Goal: Find specific page/section: Find specific page/section

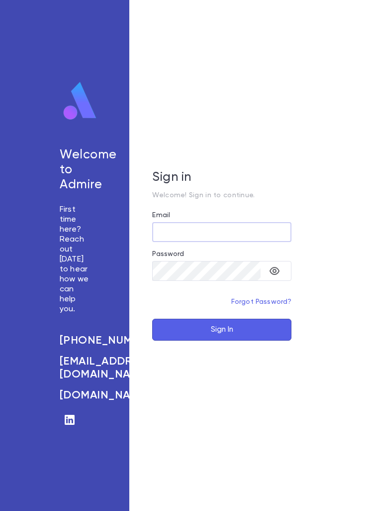
type input "**********"
click at [222, 341] on button "Sign In" at bounding box center [221, 330] width 139 height 22
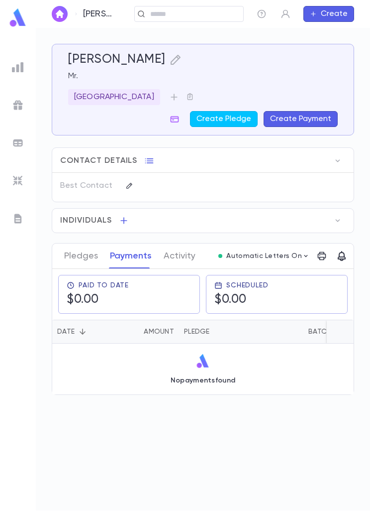
click at [216, 18] on input "text" at bounding box center [193, 13] width 92 height 9
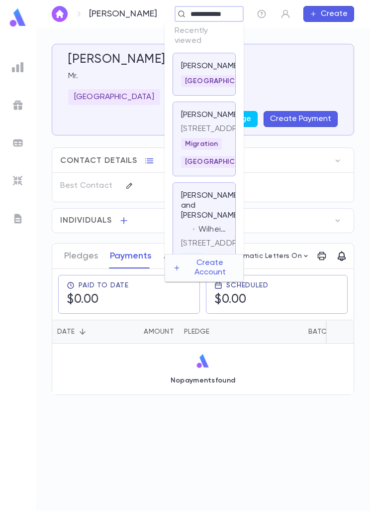
type input "**********"
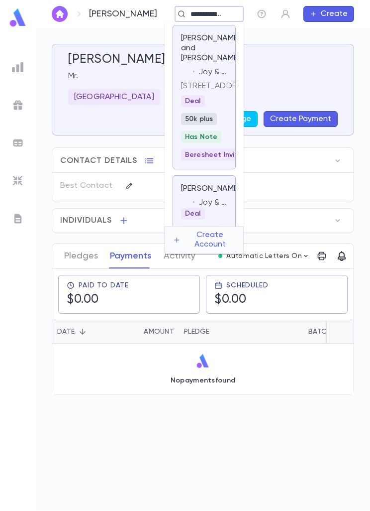
click at [194, 46] on p "[PERSON_NAME] and [PERSON_NAME]" at bounding box center [210, 48] width 59 height 30
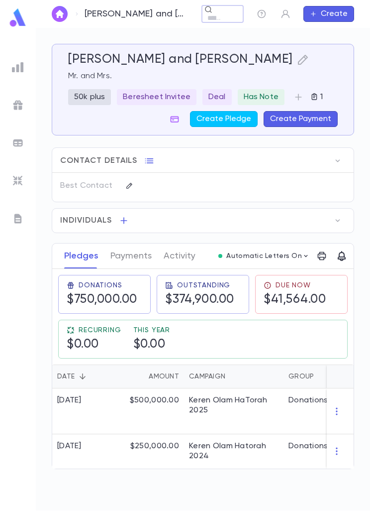
click at [346, 154] on button "button" at bounding box center [338, 161] width 16 height 16
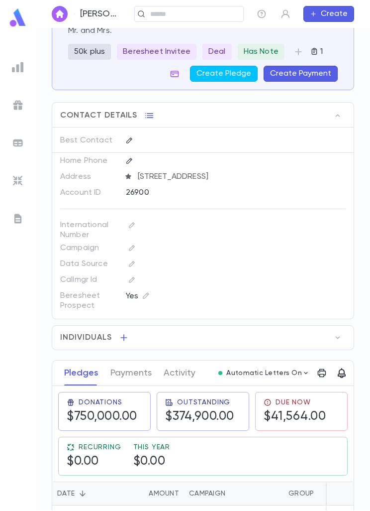
scroll to position [46, 0]
click at [336, 338] on icon "button" at bounding box center [338, 337] width 10 height 10
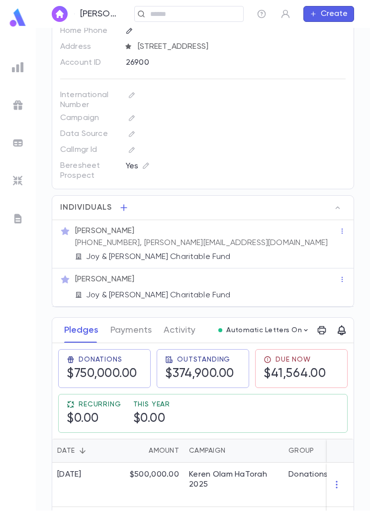
scroll to position [175, 0]
click at [132, 331] on button "Payments" at bounding box center [131, 330] width 41 height 25
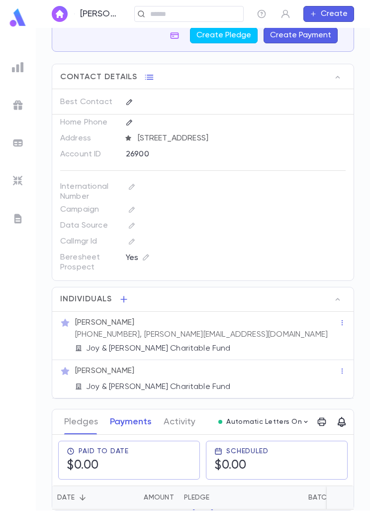
scroll to position [27, 0]
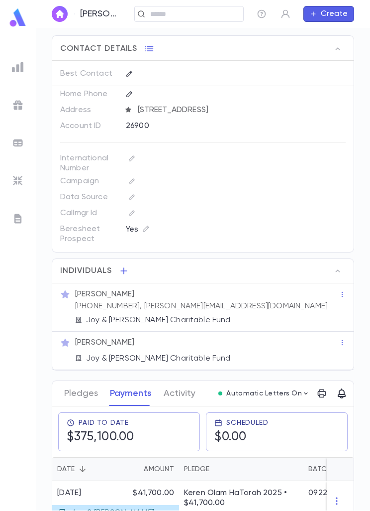
click at [76, 386] on button "Pledges" at bounding box center [81, 393] width 34 height 25
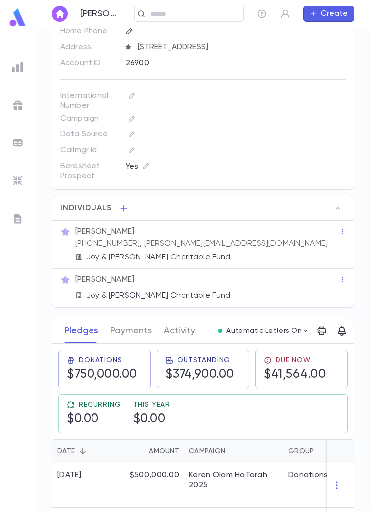
scroll to position [175, 0]
click at [133, 320] on button "Payments" at bounding box center [131, 330] width 41 height 25
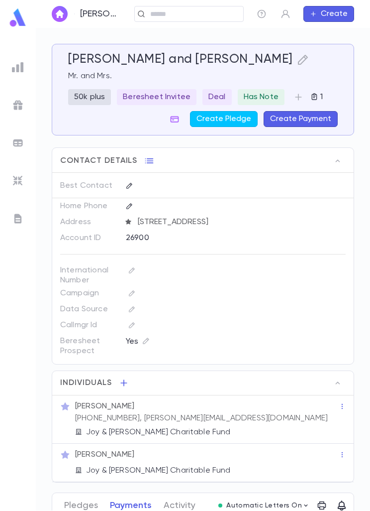
click at [201, 14] on div "​" at bounding box center [189, 14] width 110 height 16
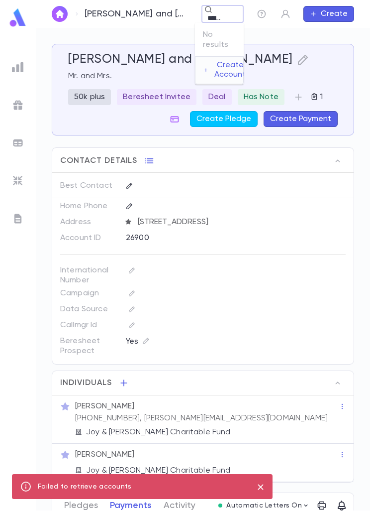
type input "*******"
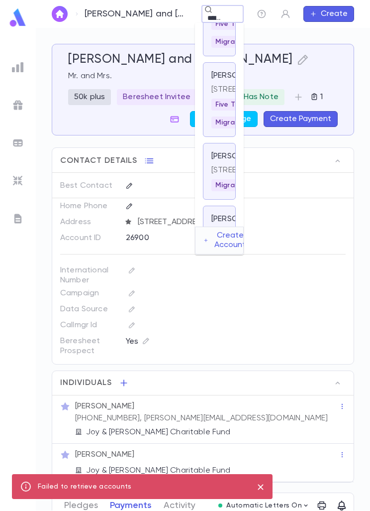
scroll to position [68, 0]
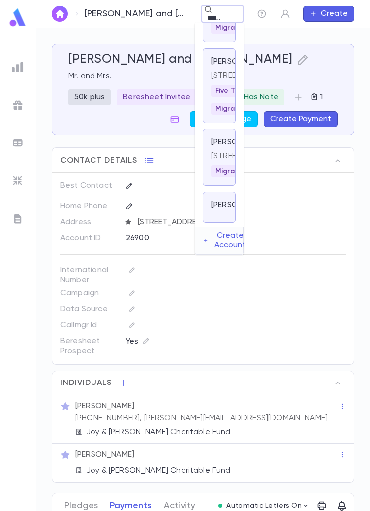
click at [225, 81] on p "[STREET_ADDRESS]" at bounding box center [220, 76] width 16 height 10
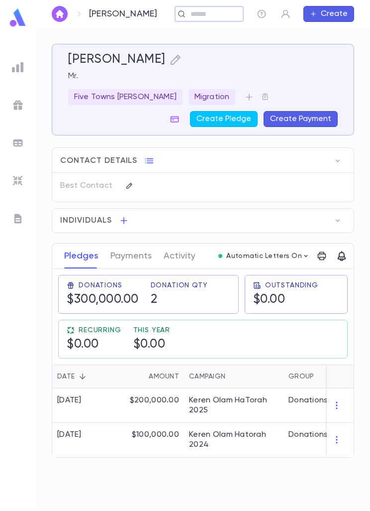
click at [343, 216] on icon "button" at bounding box center [338, 221] width 10 height 10
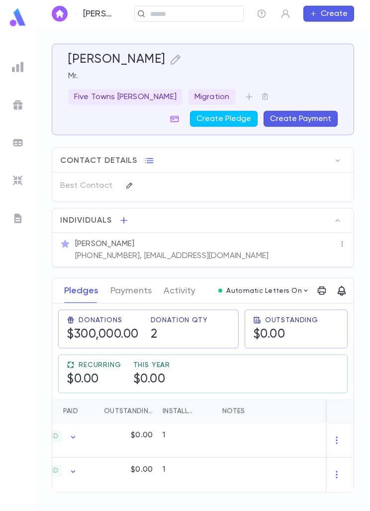
scroll to position [26, 0]
click at [211, 14] on input "text" at bounding box center [185, 13] width 77 height 9
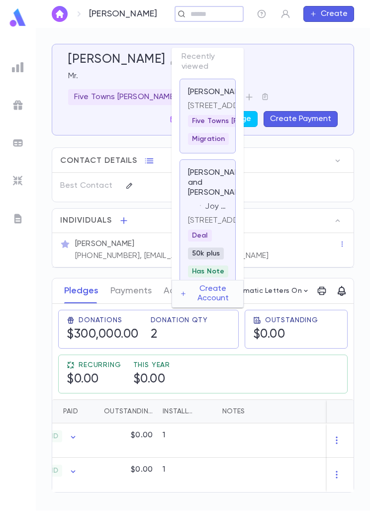
click at [324, 209] on div "Individuals" at bounding box center [203, 221] width 302 height 24
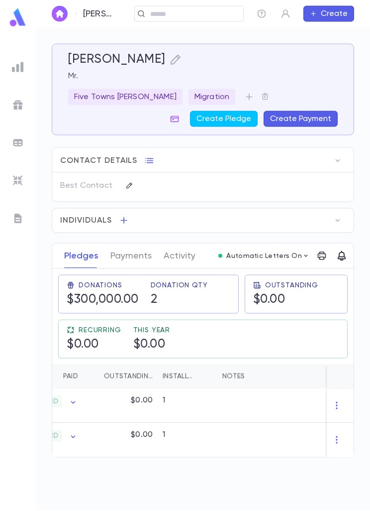
scroll to position [6, 0]
click at [343, 216] on icon "button" at bounding box center [338, 221] width 10 height 10
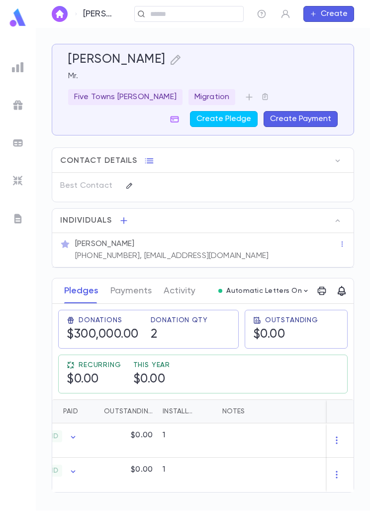
click at [224, 9] on div "​" at bounding box center [189, 14] width 110 height 16
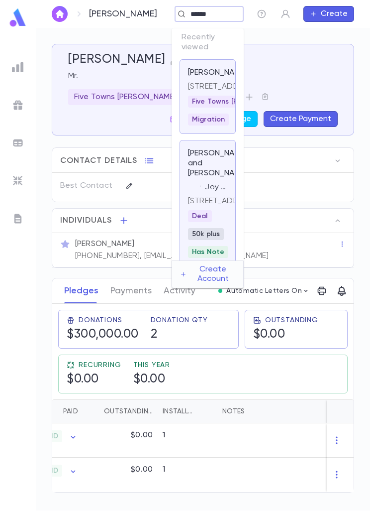
type input "*******"
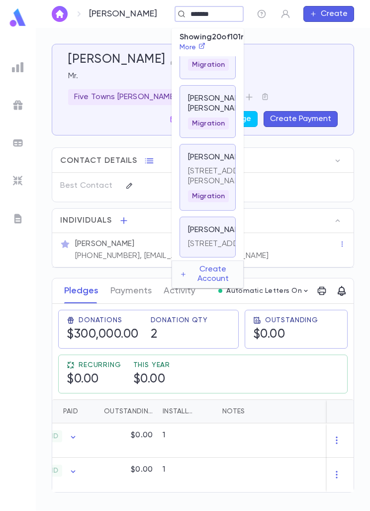
scroll to position [1323, 0]
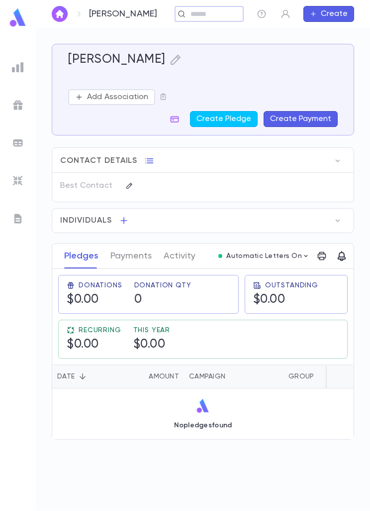
click at [215, 14] on input "text" at bounding box center [206, 13] width 37 height 9
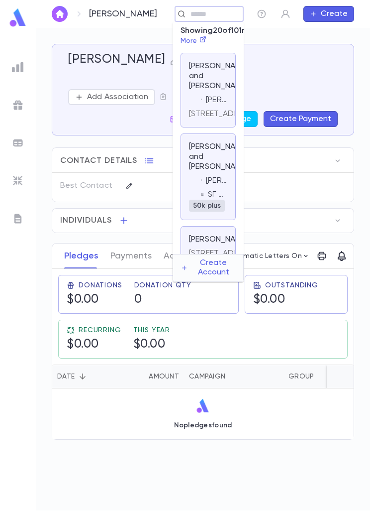
scroll to position [1230, 0]
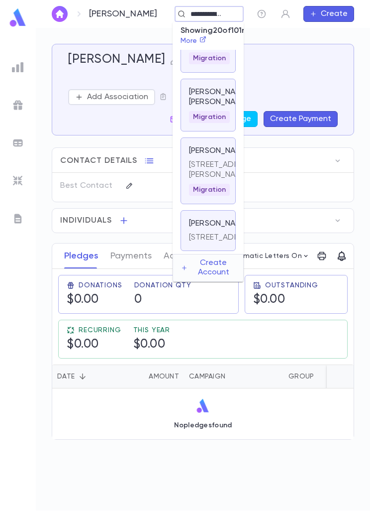
type input "**********"
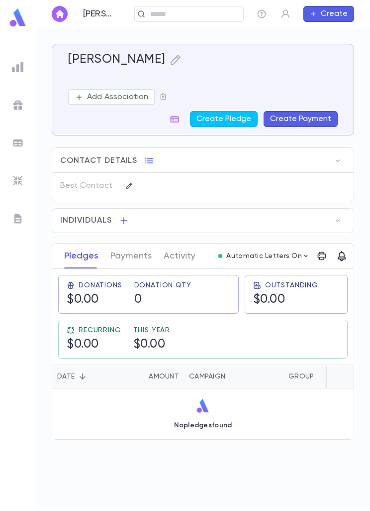
click at [205, 6] on div "​" at bounding box center [189, 14] width 110 height 16
type input "*"
type input "**********"
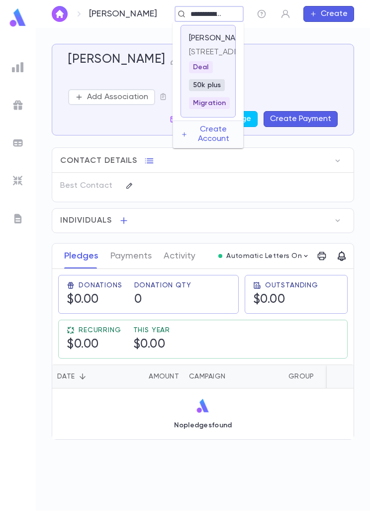
click at [204, 57] on p "[STREET_ADDRESS]" at bounding box center [208, 52] width 38 height 10
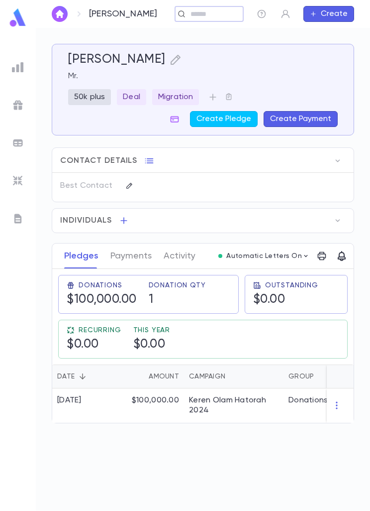
click at [341, 224] on icon "button" at bounding box center [338, 221] width 10 height 10
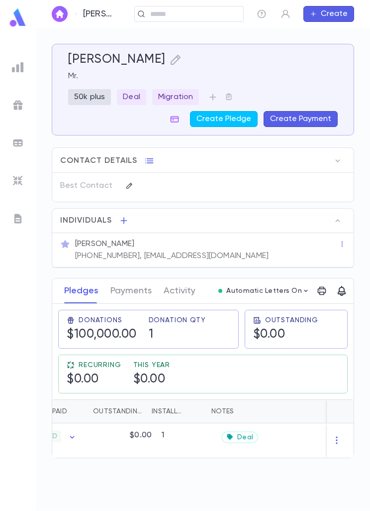
scroll to position [0, 372]
click at [207, 14] on input "text" at bounding box center [185, 13] width 77 height 9
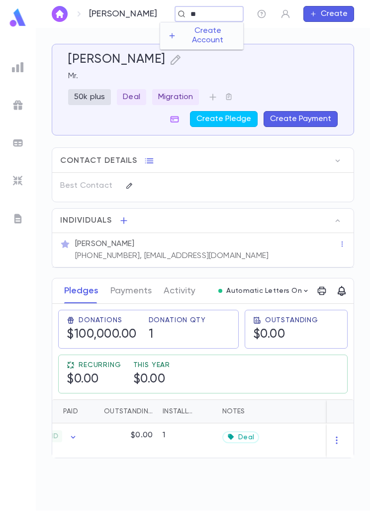
type input "*"
type input "******"
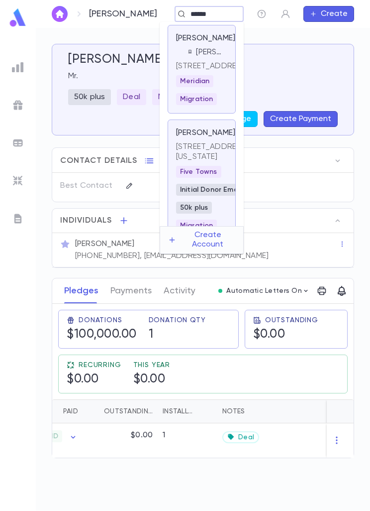
click at [190, 71] on p "[STREET_ADDRESS]" at bounding box center [201, 66] width 51 height 10
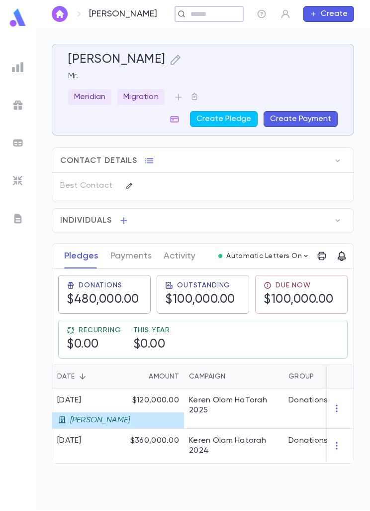
click at [345, 219] on button "button" at bounding box center [338, 221] width 16 height 16
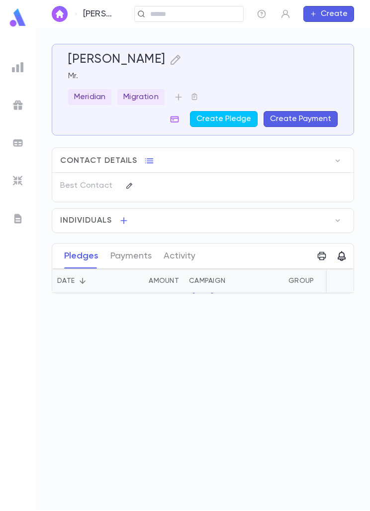
scroll to position [31, 0]
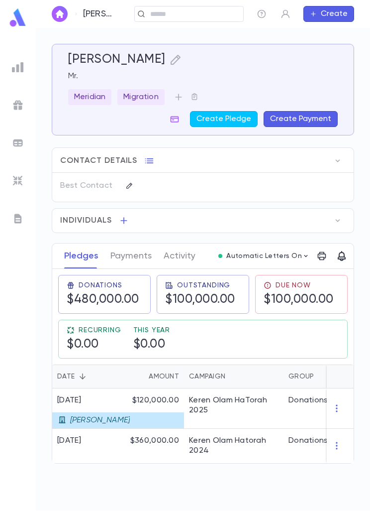
click at [207, 15] on input "text" at bounding box center [193, 13] width 92 height 9
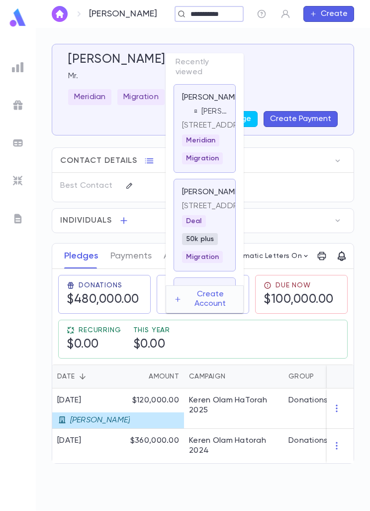
type input "**********"
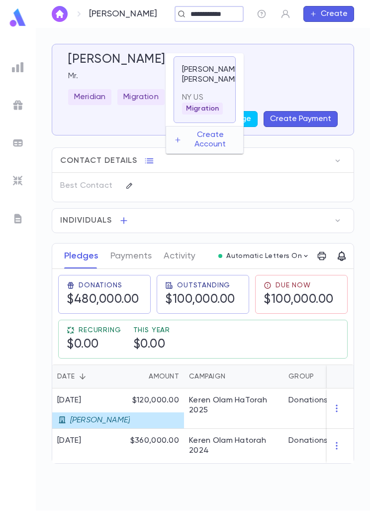
click at [218, 65] on p "[PERSON_NAME] [PERSON_NAME]" at bounding box center [211, 75] width 59 height 20
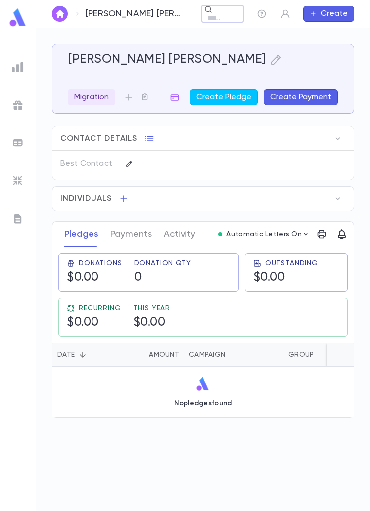
click at [339, 196] on icon "button" at bounding box center [338, 199] width 10 height 10
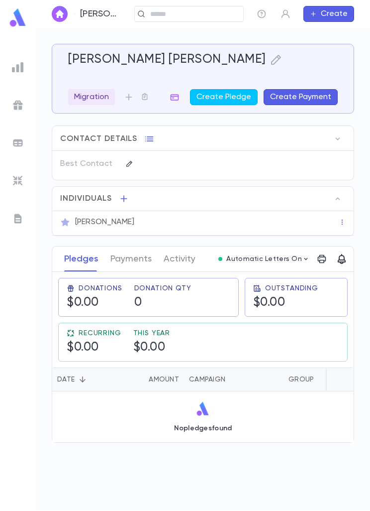
click at [337, 139] on icon "button" at bounding box center [338, 138] width 4 height 2
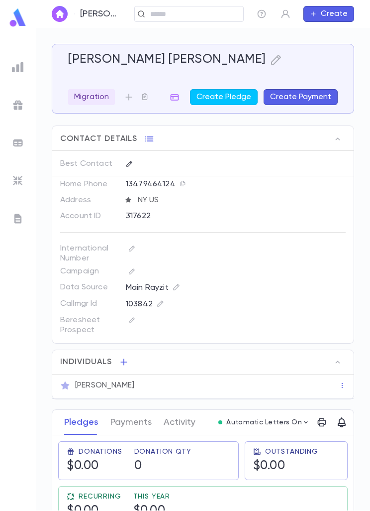
click at [220, 12] on input "text" at bounding box center [193, 13] width 92 height 9
type input "*"
click at [206, 17] on div "[PERSON_NAME] [PERSON_NAME] ​ Create" at bounding box center [203, 14] width 335 height 28
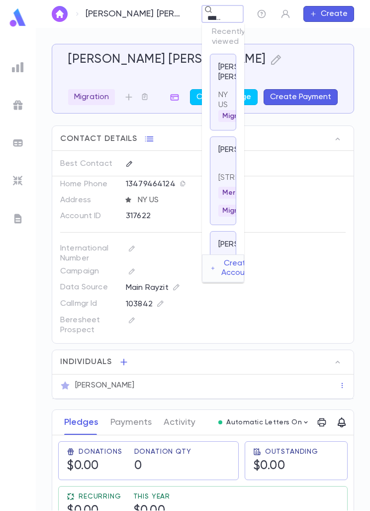
type input "**********"
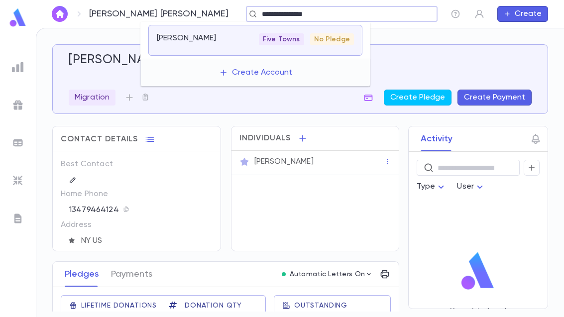
click at [171, 34] on p "[PERSON_NAME]" at bounding box center [186, 38] width 59 height 10
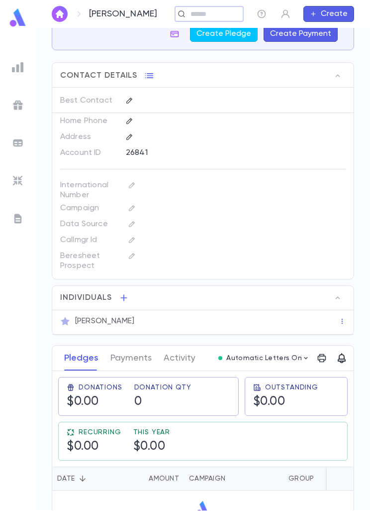
scroll to position [85, 0]
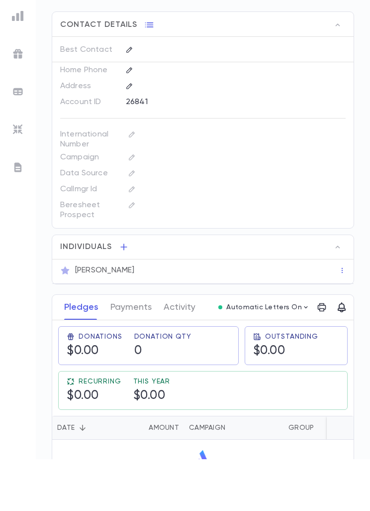
click at [345, 290] on button "button" at bounding box center [338, 298] width 16 height 16
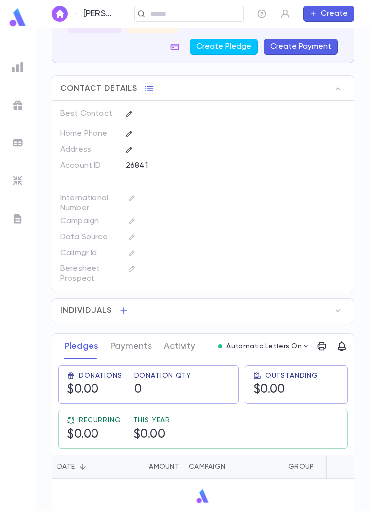
scroll to position [60, 0]
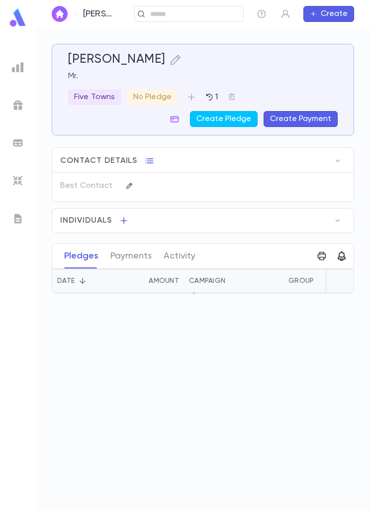
scroll to position [31, 0]
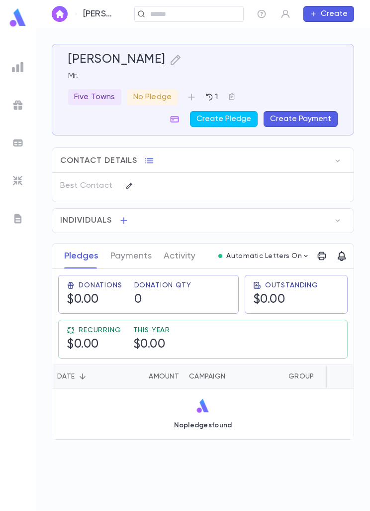
click at [198, 16] on input "text" at bounding box center [193, 13] width 92 height 9
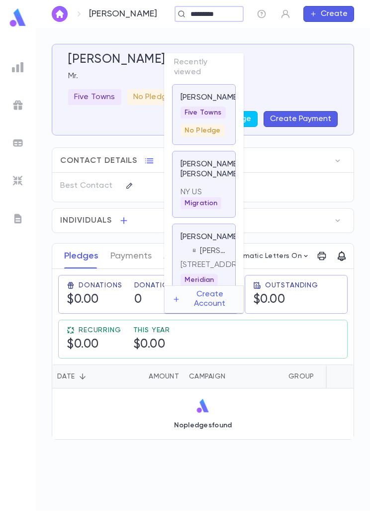
type input "**********"
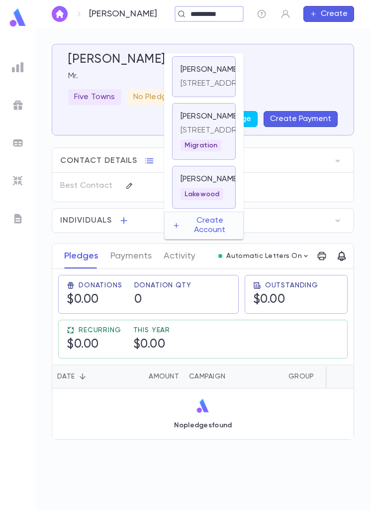
scroll to position [61, 0]
click at [214, 184] on p "Scheinbaum, Zalmy" at bounding box center [210, 179] width 59 height 10
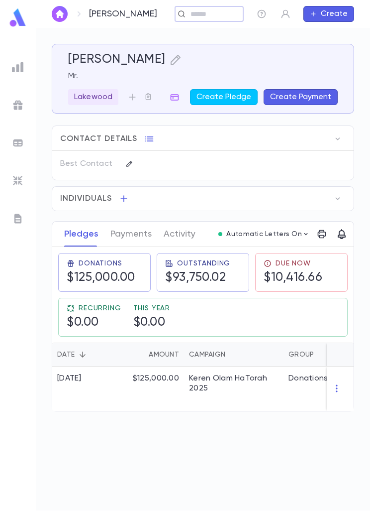
click at [338, 194] on icon "button" at bounding box center [338, 199] width 10 height 10
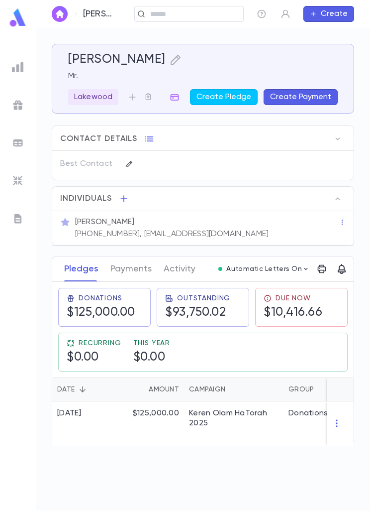
click at [340, 137] on icon "button" at bounding box center [338, 139] width 10 height 10
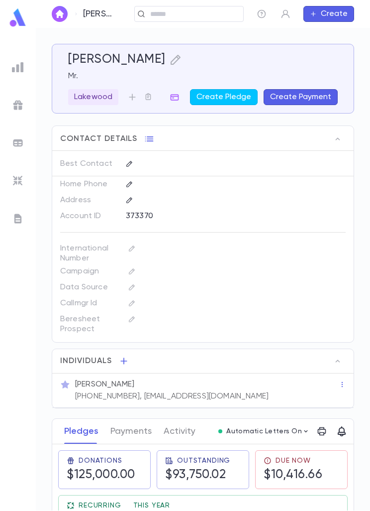
click at [345, 358] on button "button" at bounding box center [338, 361] width 16 height 16
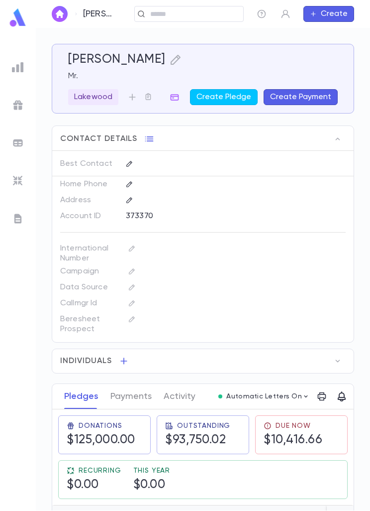
click at [343, 362] on button "button" at bounding box center [338, 361] width 16 height 16
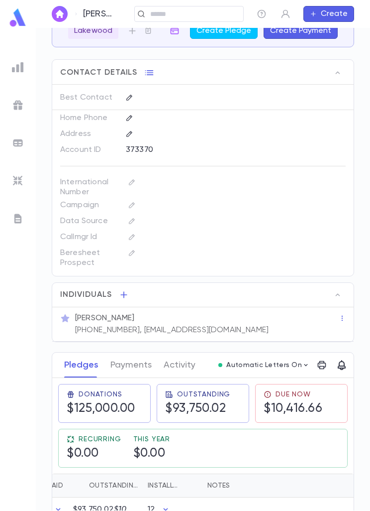
scroll to position [0, 387]
click at [136, 353] on button "Payments" at bounding box center [131, 365] width 41 height 25
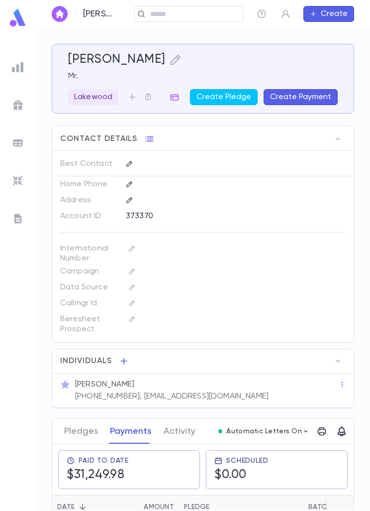
click at [202, 11] on input "text" at bounding box center [193, 13] width 92 height 9
click at [224, 10] on input "********" at bounding box center [206, 13] width 37 height 9
type input "*"
type input "**********"
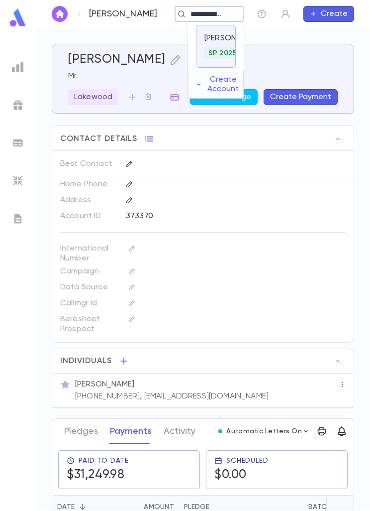
click at [212, 41] on p "Gastwirth, Yehoshua" at bounding box center [234, 38] width 59 height 10
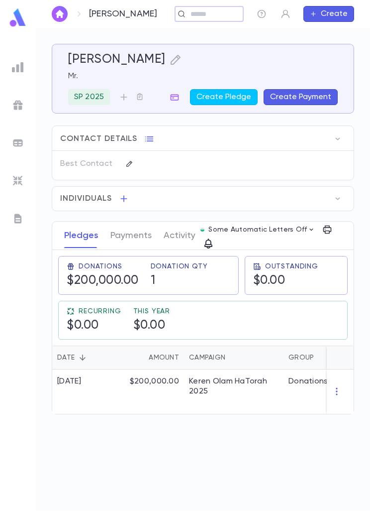
click at [340, 196] on icon "button" at bounding box center [338, 199] width 10 height 10
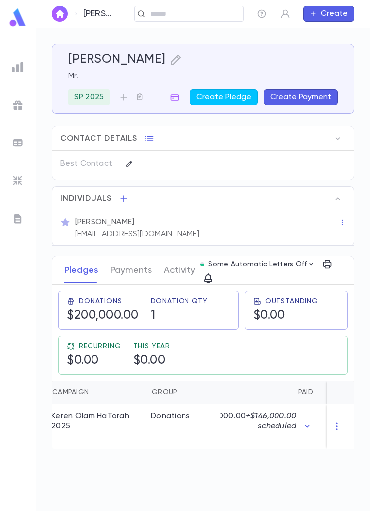
scroll to position [0, 137]
click at [124, 258] on button "Payments" at bounding box center [131, 270] width 41 height 25
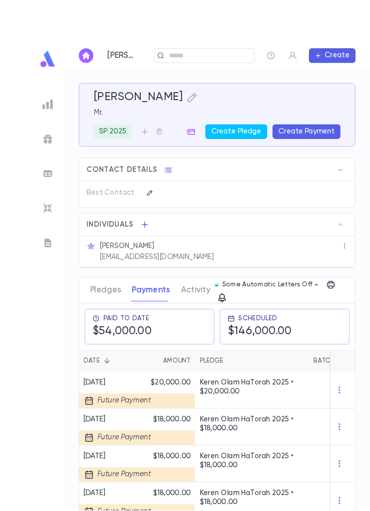
scroll to position [16, 0]
